Goal: Register for event/course

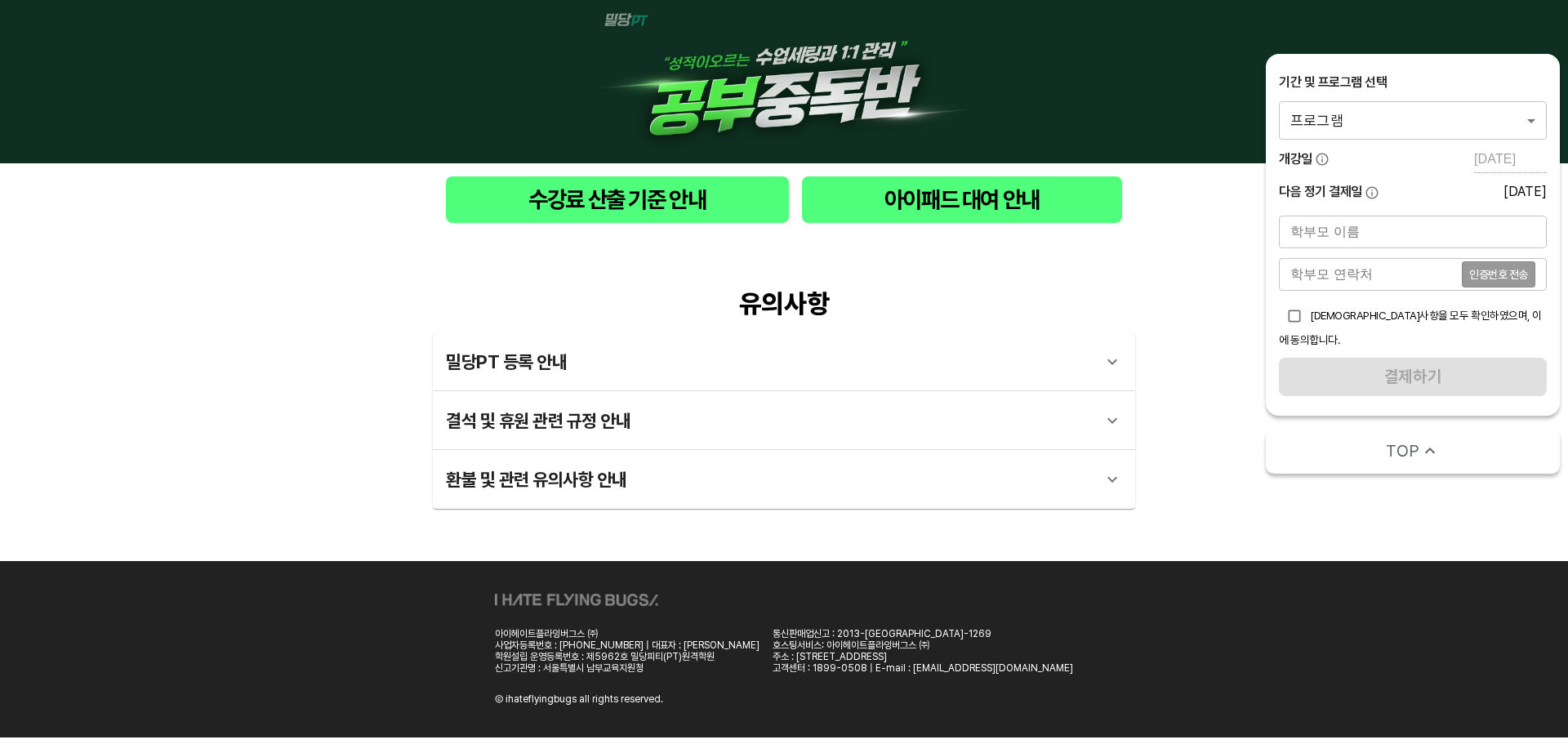
click at [1428, 119] on body "수강료 산출 기준 안내 아이패드 대여 안내 유의사항 밀당PT 등록 안내 1 - 1 . 신규등록 신규등록은 밀당PT 각 과목별 프로그램을 처음 …" at bounding box center [784, 369] width 1568 height 737
click at [1422, 134] on li "밀당PT 공부중독반 수학 중등_9시간" at bounding box center [1413, 120] width 268 height 29
click at [1465, 116] on body "수강료 산출 기준 안내 아이패드 대여 안내 유의사항 밀당PT 등록 안내 1 - 1 . 신규등록 신규등록은 밀당PT 각 과목별 프로그램을 처음 …" at bounding box center [784, 369] width 1568 height 737
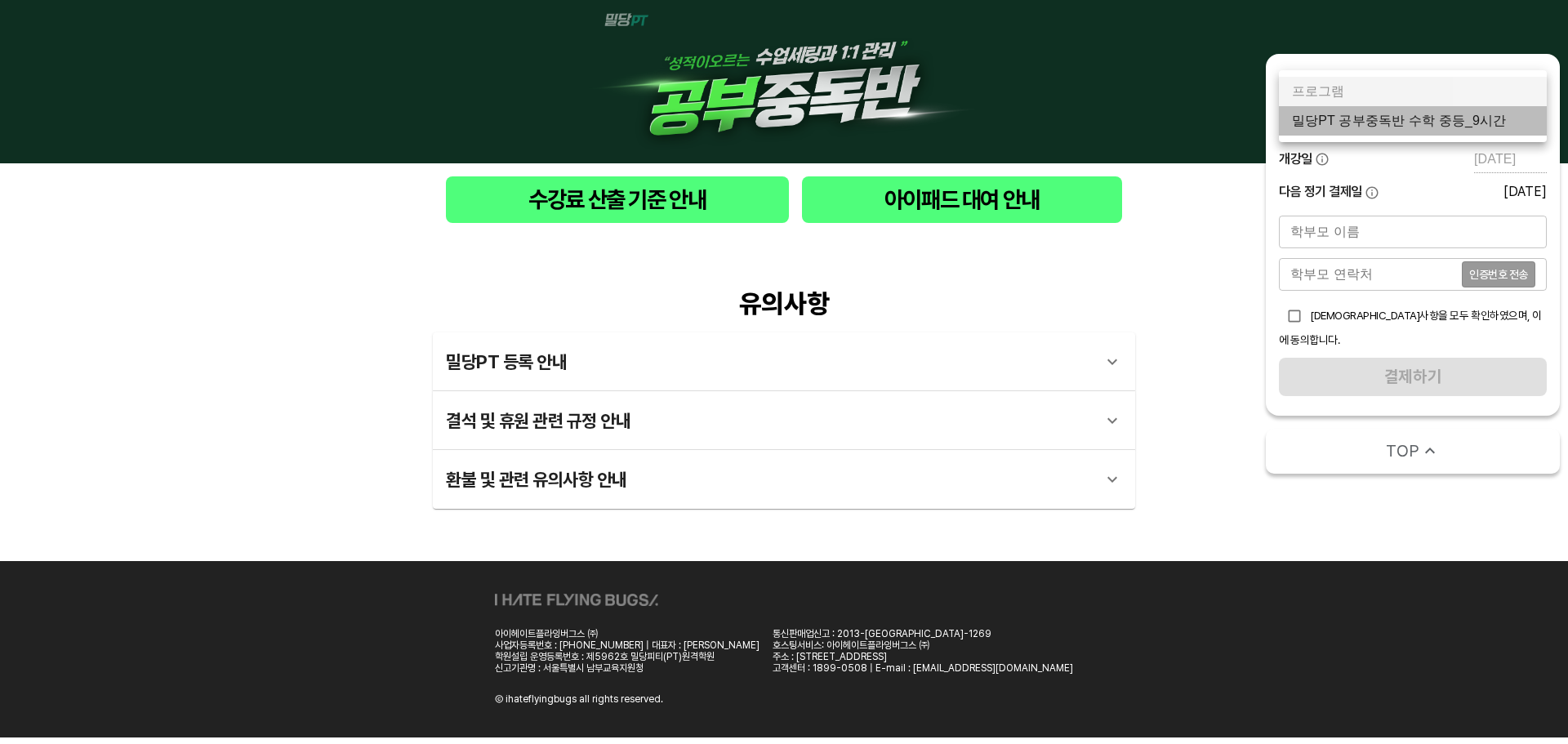
click at [1463, 125] on li "밀당PT 공부중독반 수학 중등_9시간" at bounding box center [1413, 120] width 268 height 29
